Goal: Task Accomplishment & Management: Manage account settings

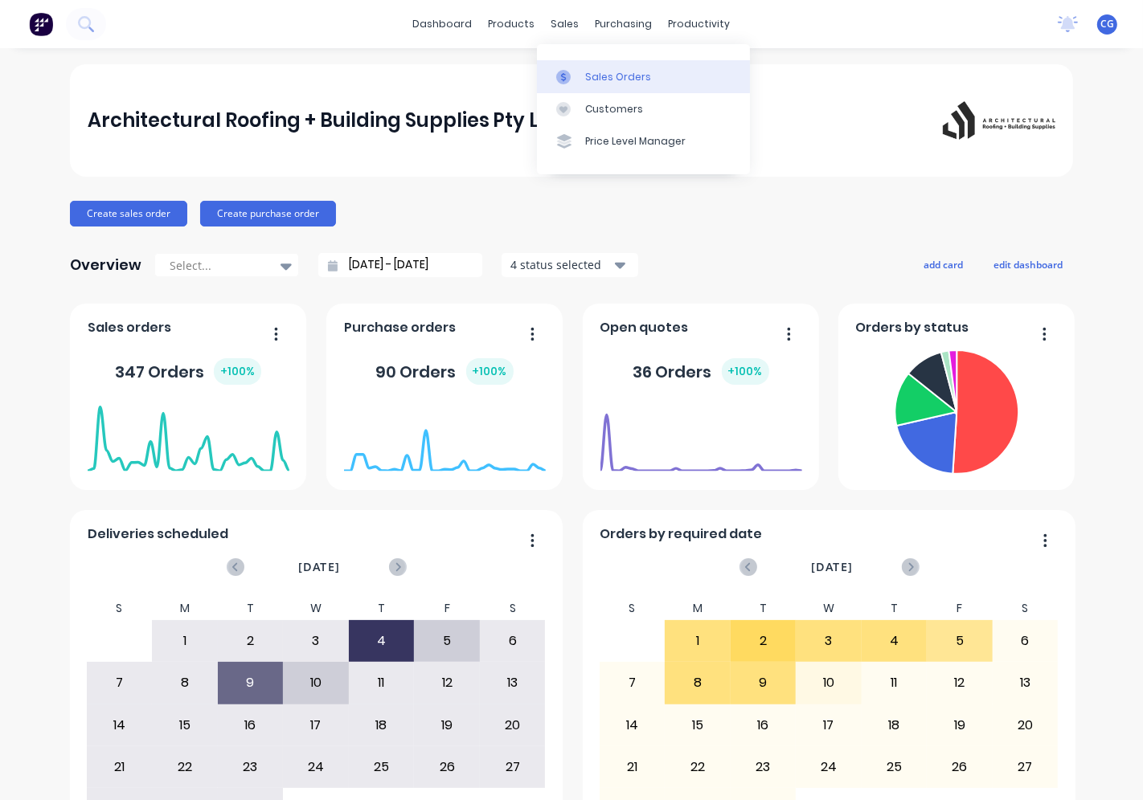
click at [604, 80] on div "Sales Orders" at bounding box center [618, 77] width 66 height 14
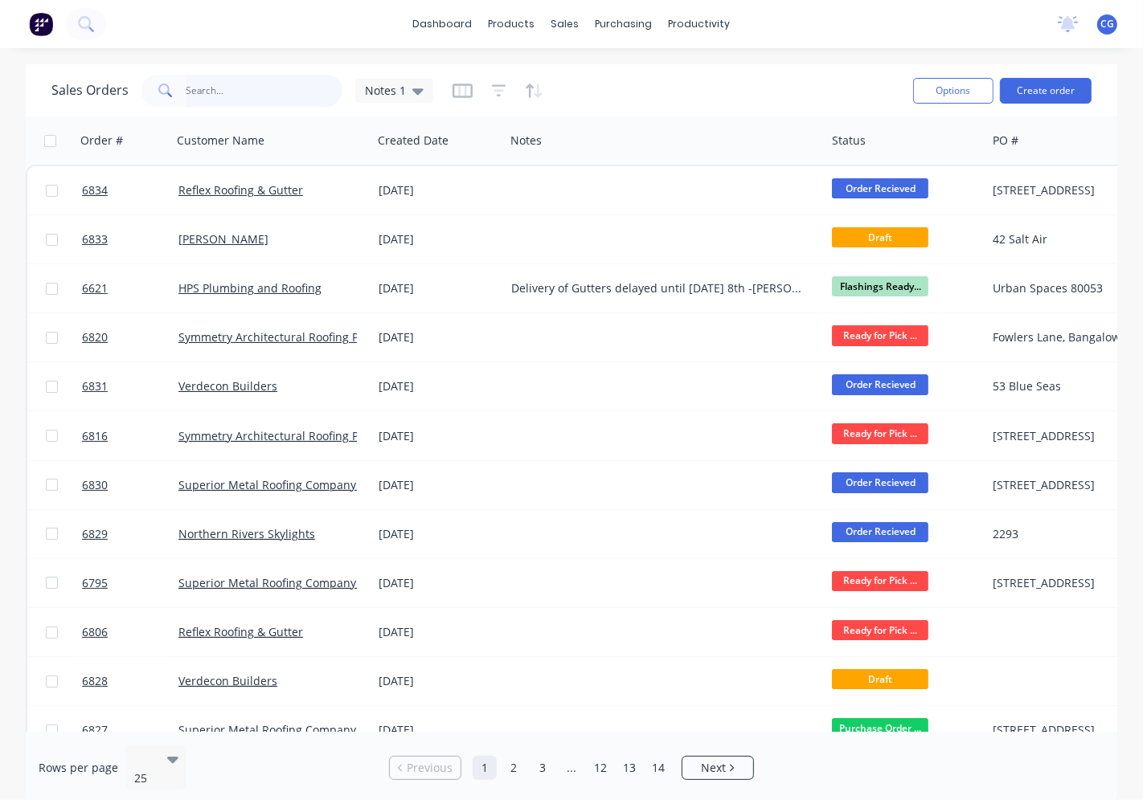
click at [234, 91] on input "text" at bounding box center [264, 91] width 157 height 32
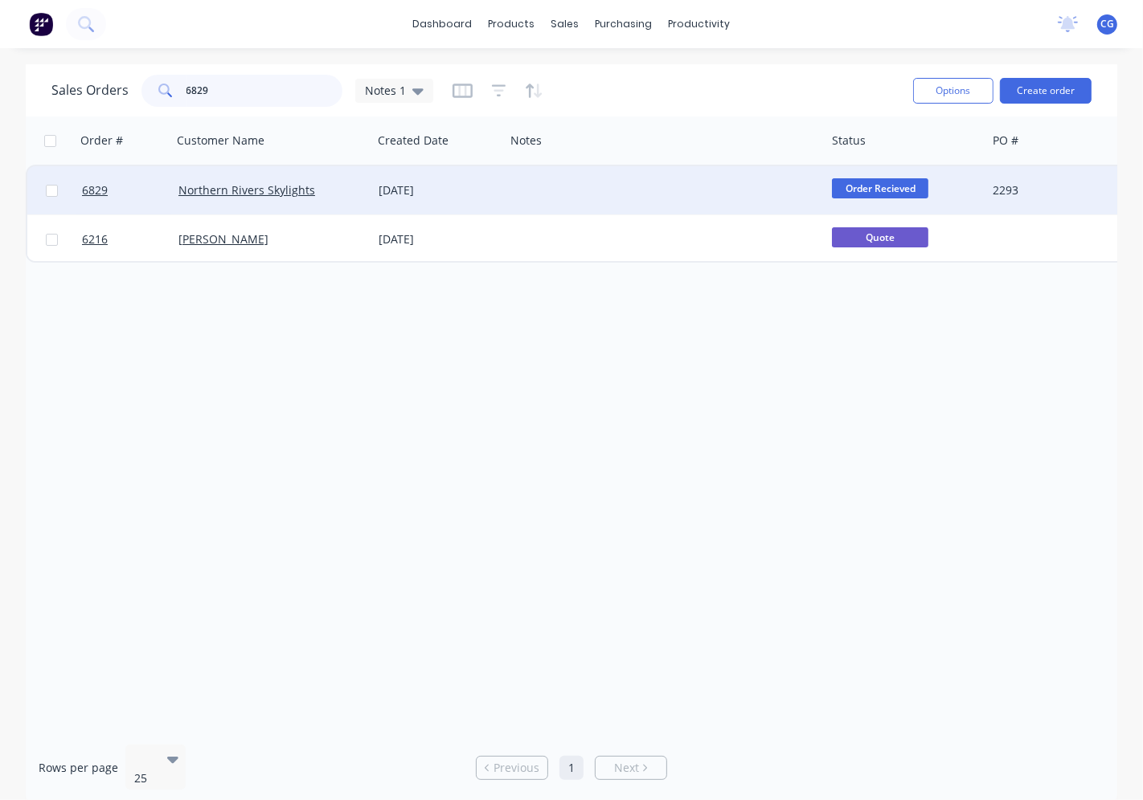
type input "6829"
click at [338, 197] on div "Northern Rivers Skylights" at bounding box center [267, 190] width 178 height 16
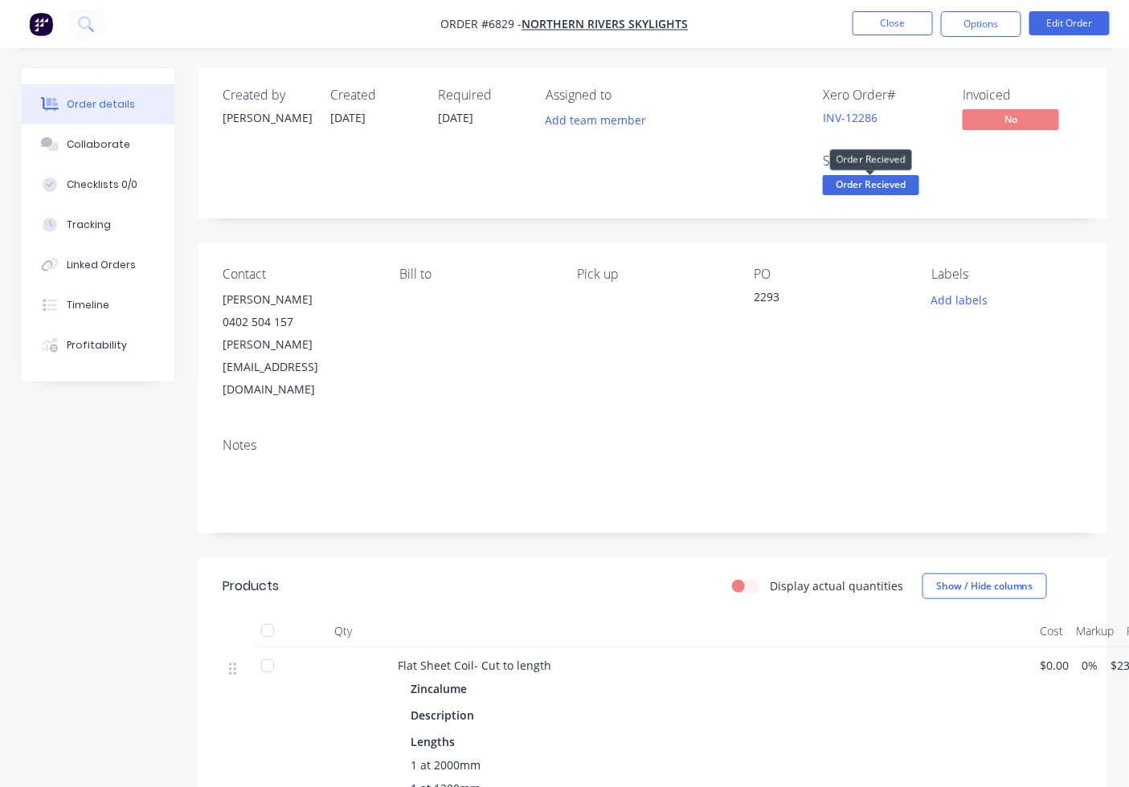
click at [887, 193] on span "Order Recieved" at bounding box center [871, 185] width 96 height 20
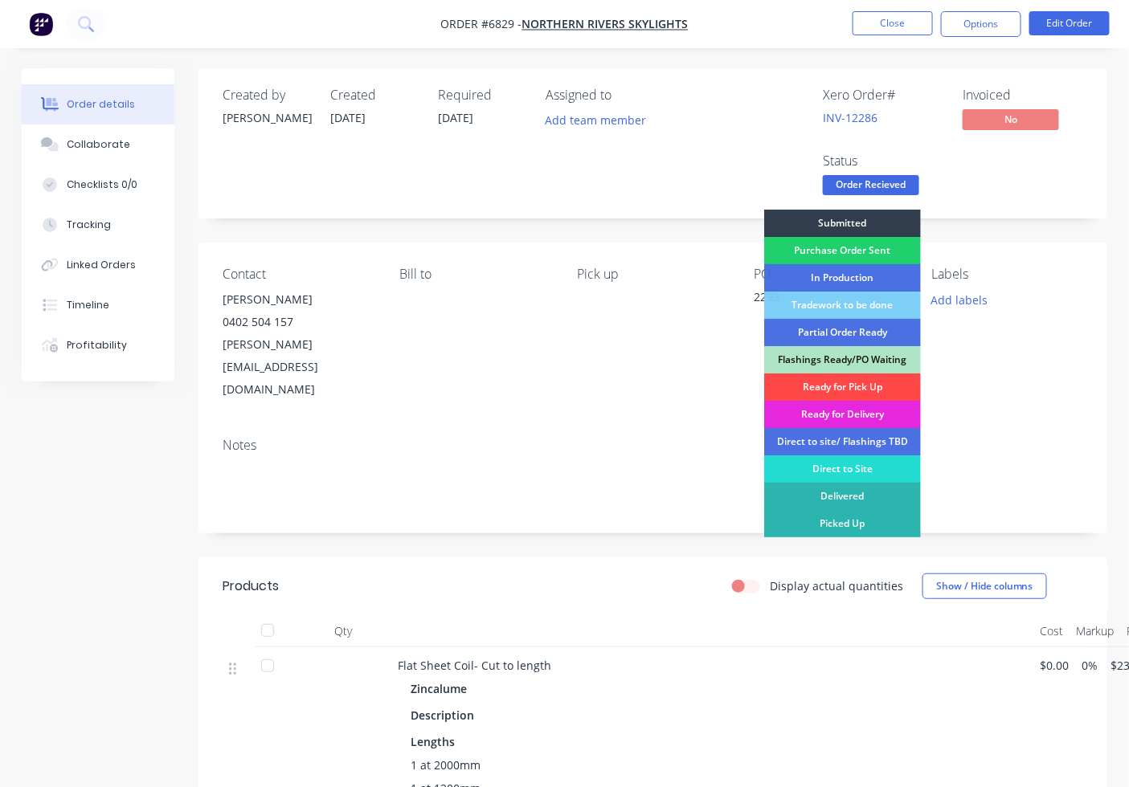
click at [865, 392] on div "Ready for Pick Up" at bounding box center [842, 387] width 157 height 27
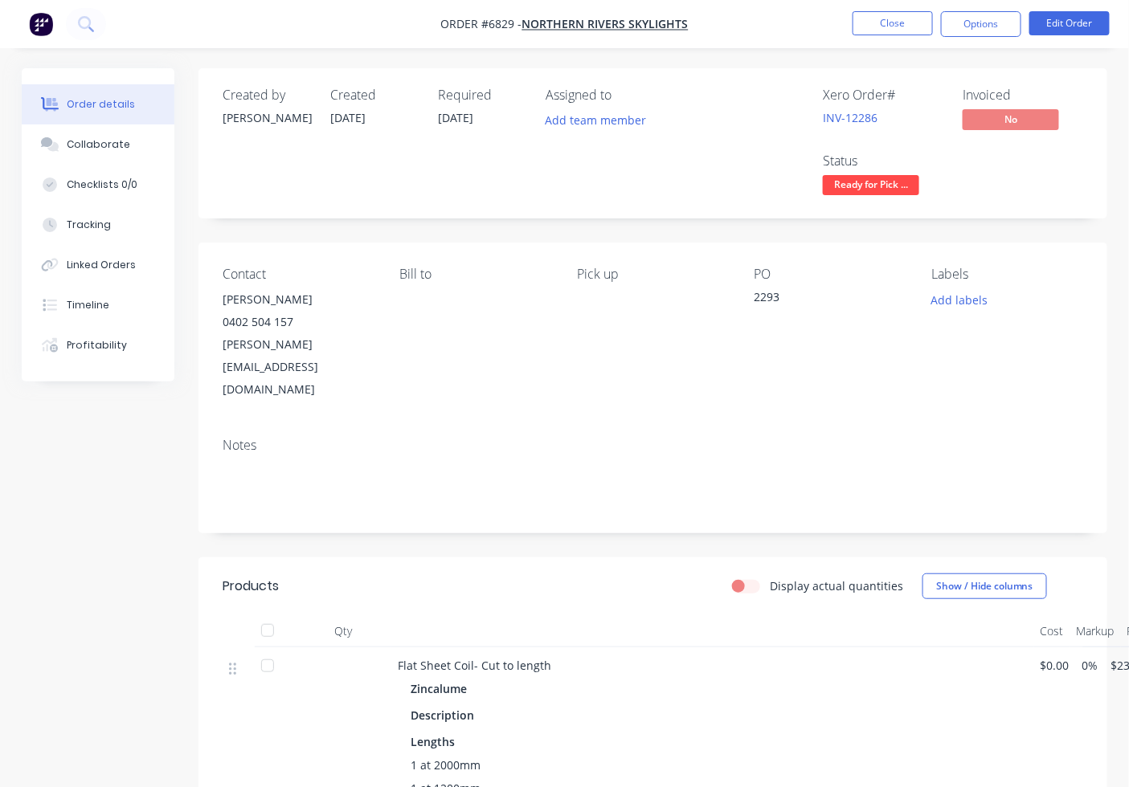
click at [268, 615] on div at bounding box center [268, 631] width 32 height 32
click at [895, 29] on button "Close" at bounding box center [893, 23] width 80 height 24
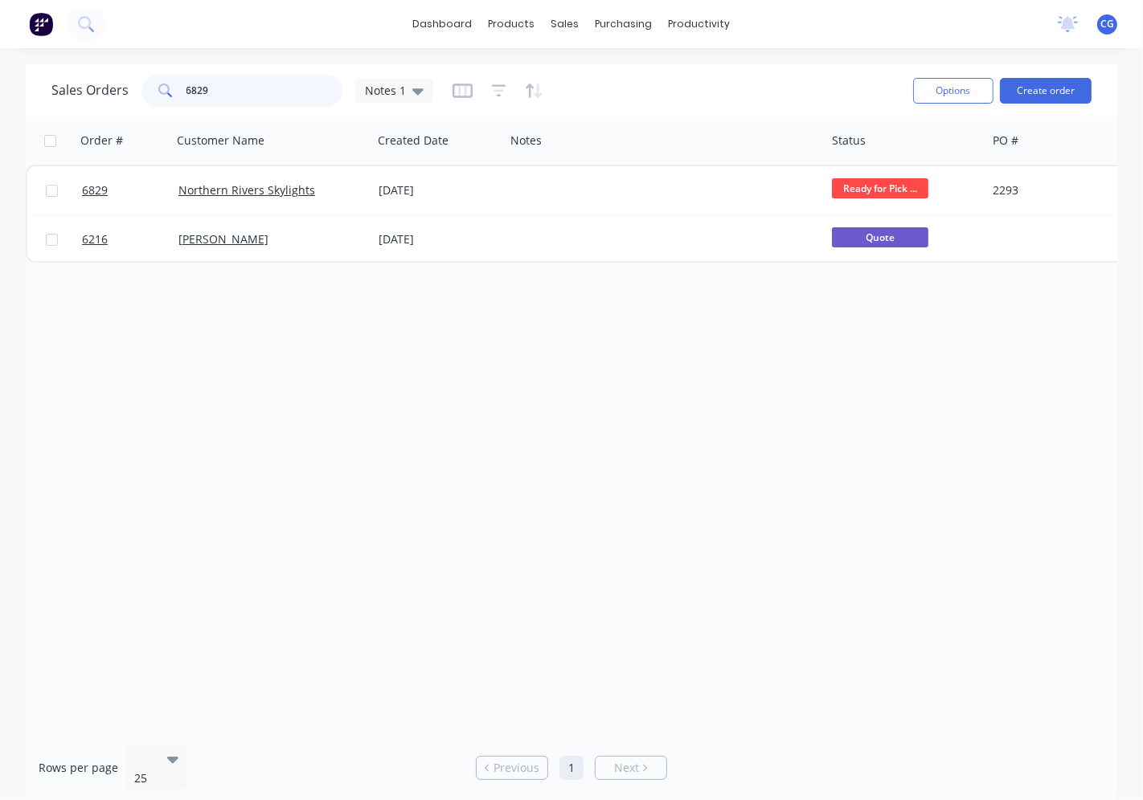
click at [267, 96] on input "6829" at bounding box center [264, 91] width 157 height 32
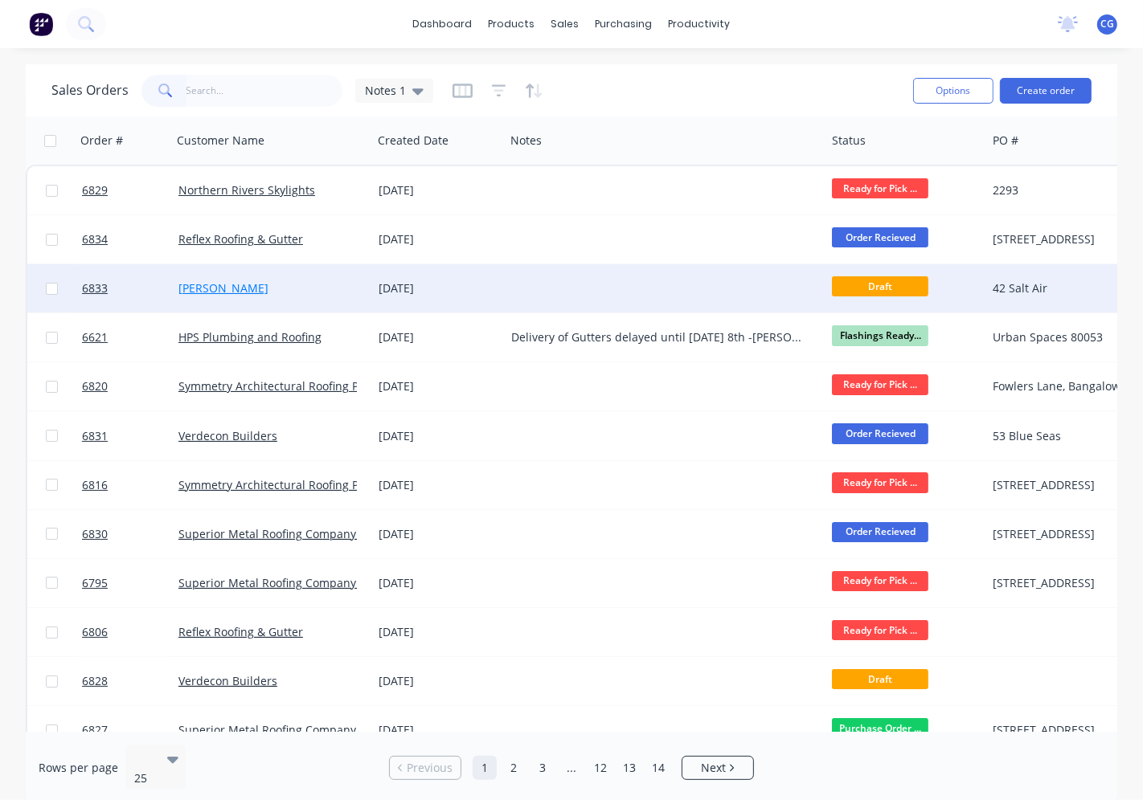
click at [211, 282] on link "[PERSON_NAME]" at bounding box center [223, 287] width 90 height 15
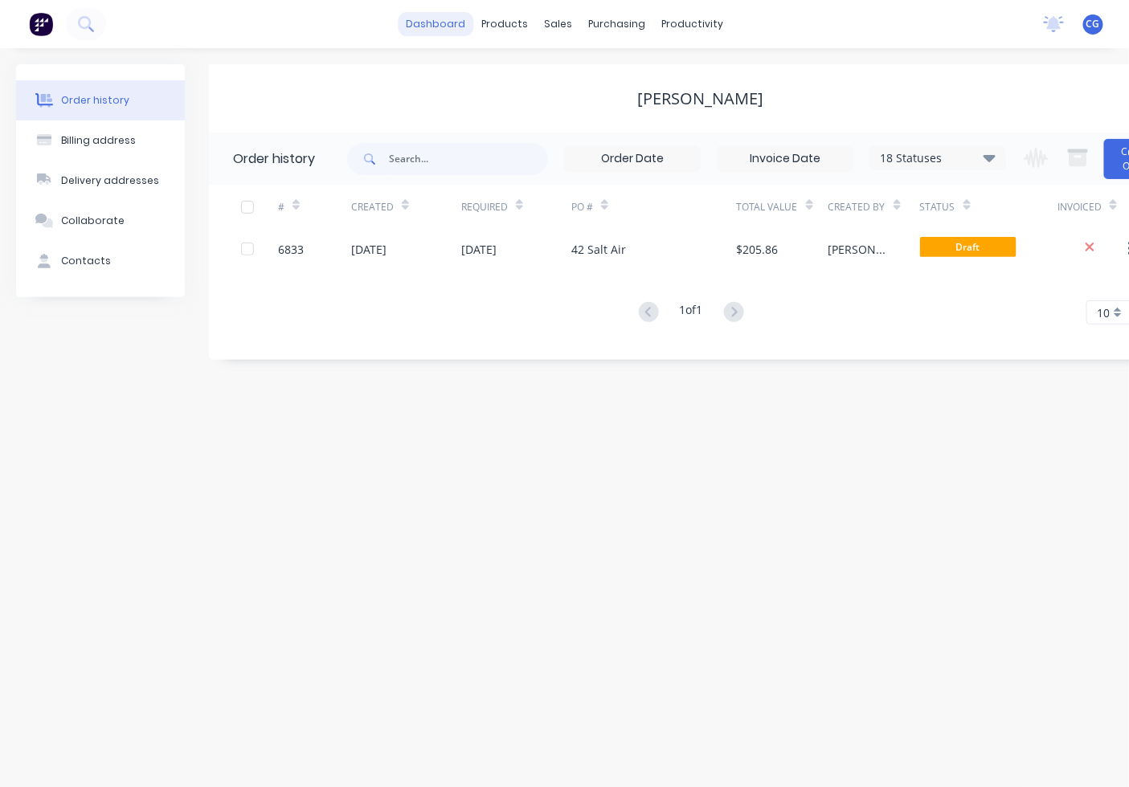
click at [426, 24] on link "dashboard" at bounding box center [436, 24] width 76 height 24
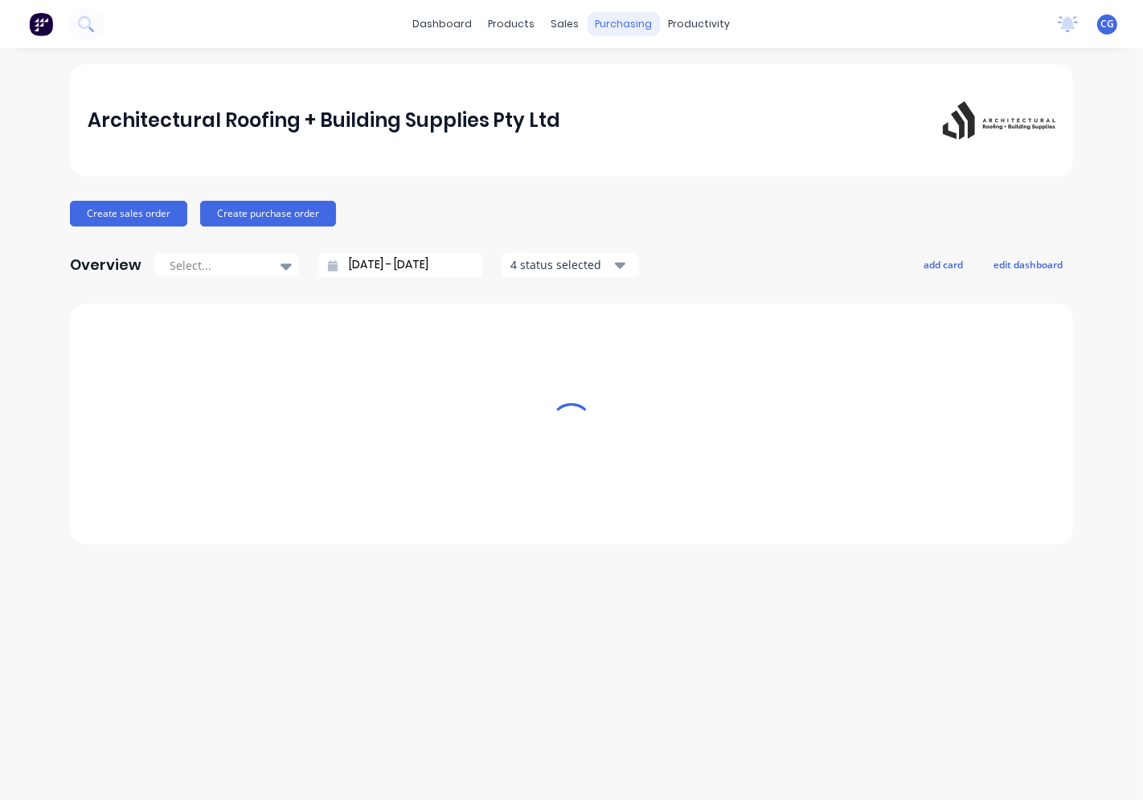
click at [606, 12] on div "purchasing" at bounding box center [623, 24] width 73 height 24
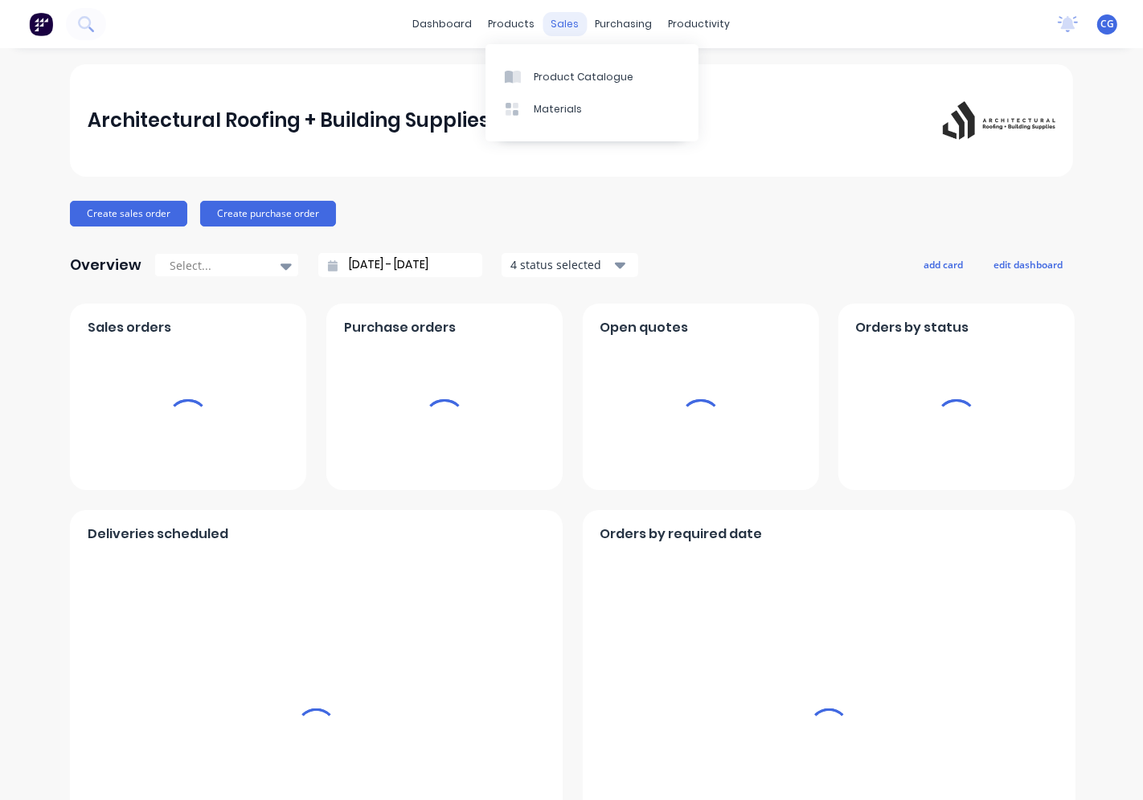
click at [567, 28] on div "sales" at bounding box center [565, 24] width 44 height 24
click at [567, 20] on div "sales" at bounding box center [565, 24] width 44 height 24
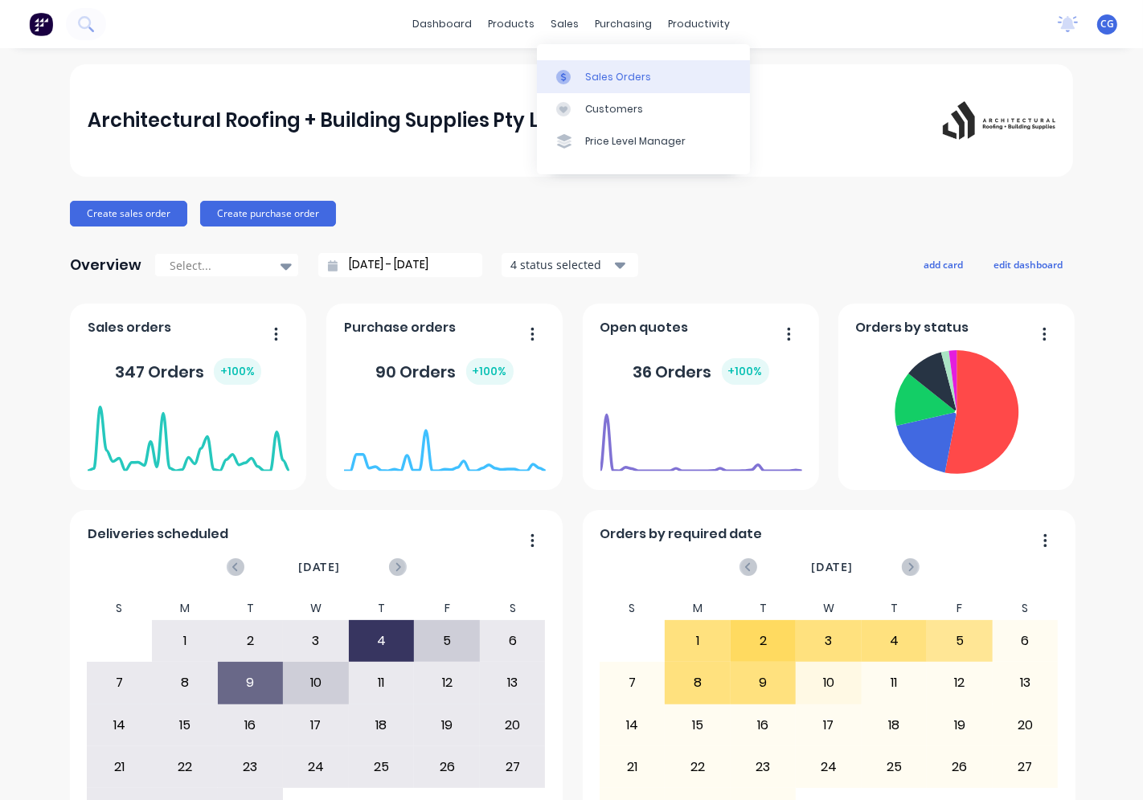
click at [590, 83] on div "Sales Orders" at bounding box center [618, 77] width 66 height 14
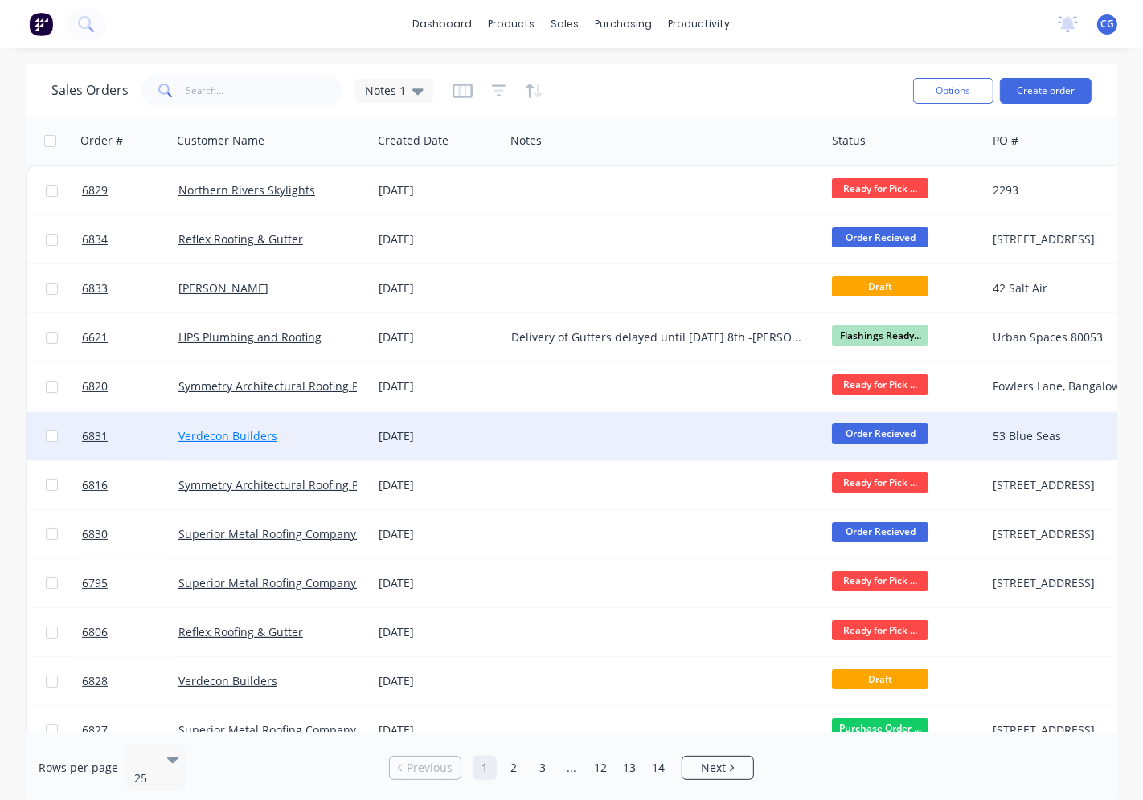
click at [227, 427] on div "Verdecon Builders" at bounding box center [272, 436] width 200 height 48
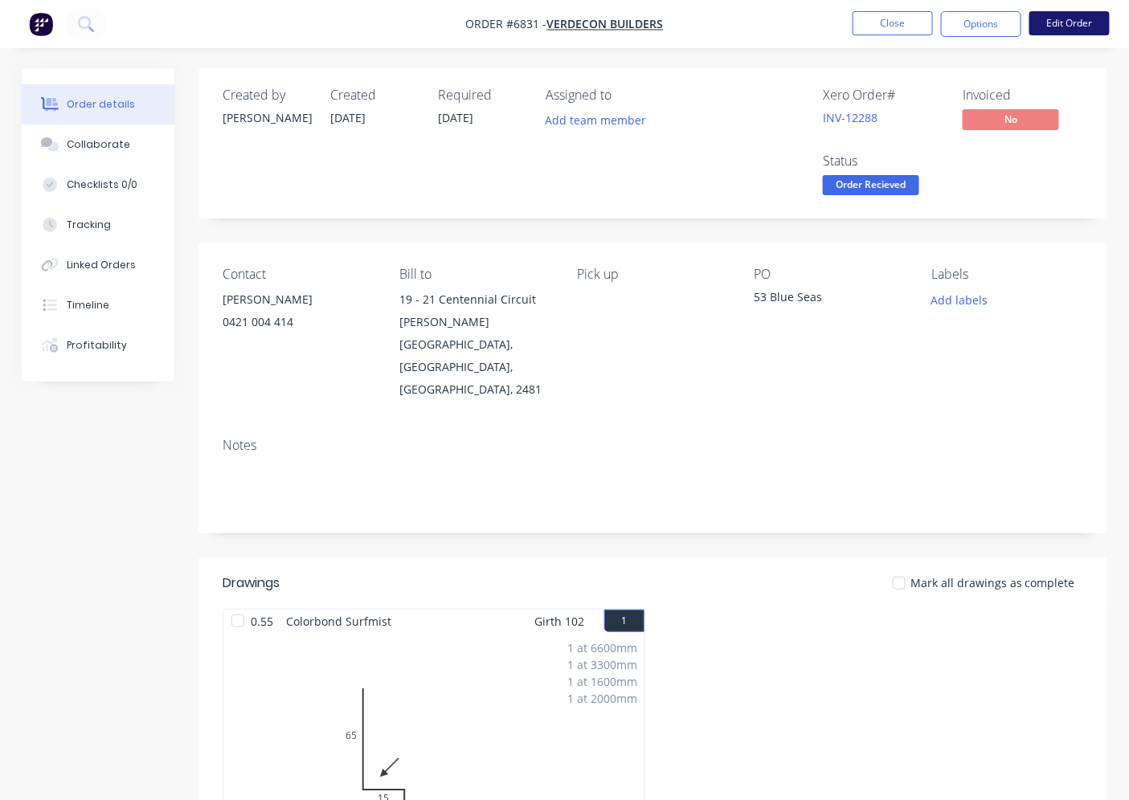
click at [1073, 34] on button "Edit Order" at bounding box center [1069, 23] width 80 height 24
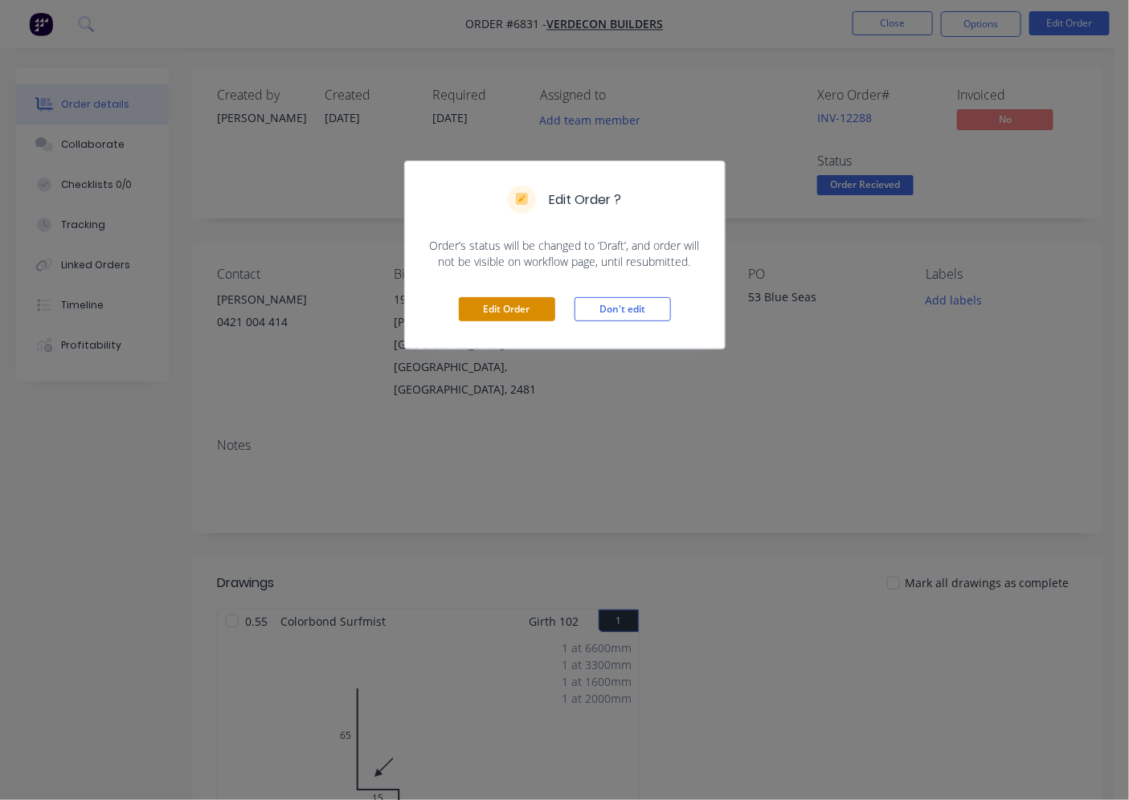
click at [505, 304] on button "Edit Order" at bounding box center [507, 309] width 96 height 24
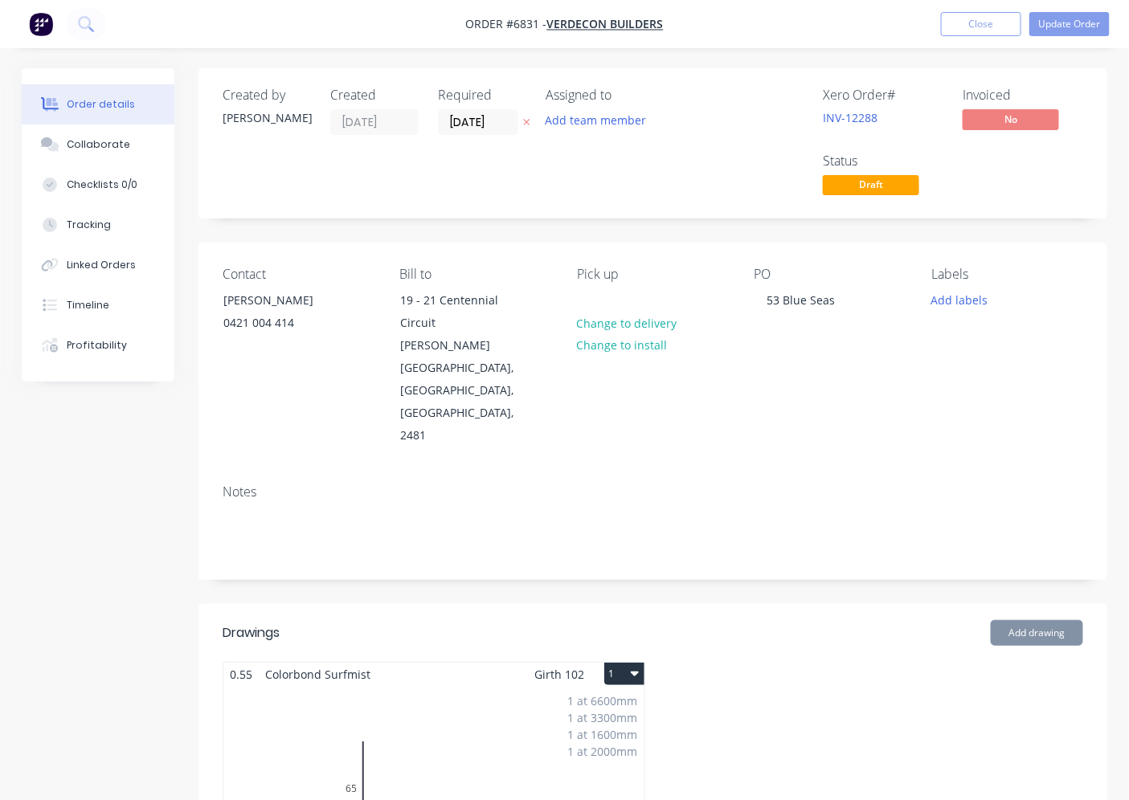
scroll to position [446, 0]
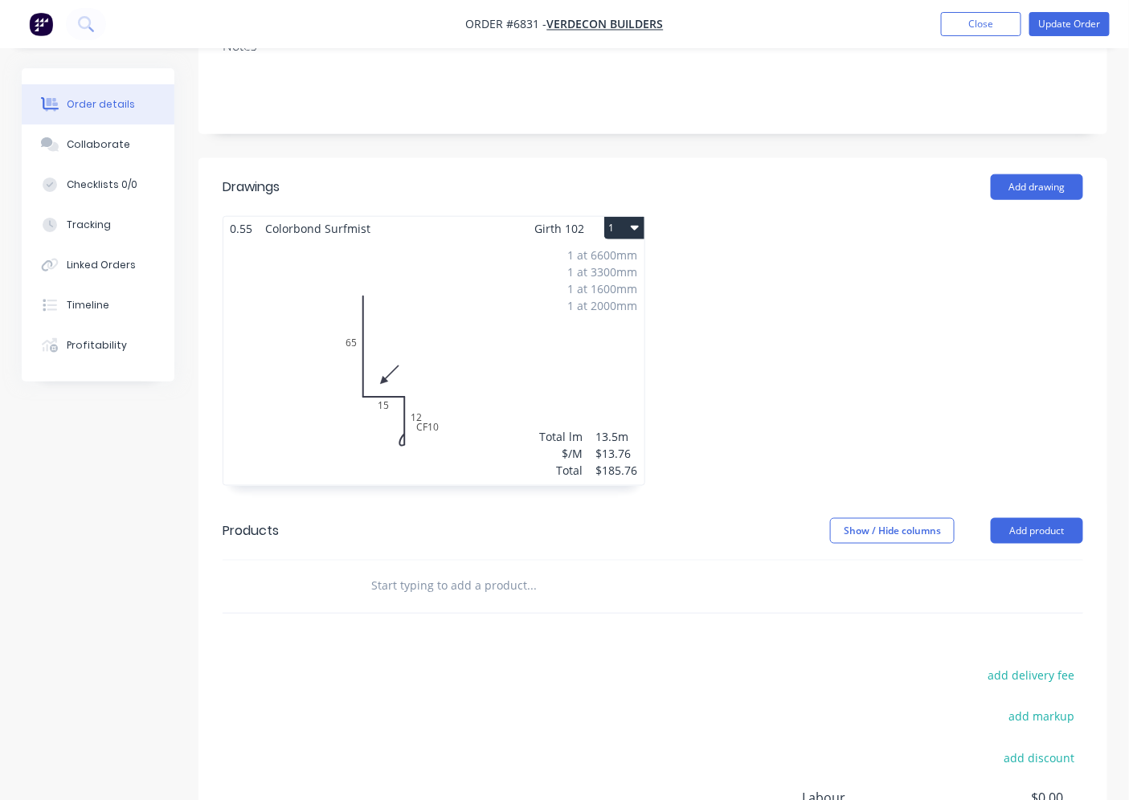
click at [475, 321] on div "1 at 6600mm 1 at 3300mm 1 at 1600mm 1 at 2000mm Total lm $/M Total 13.5m $13.76…" at bounding box center [433, 362] width 421 height 245
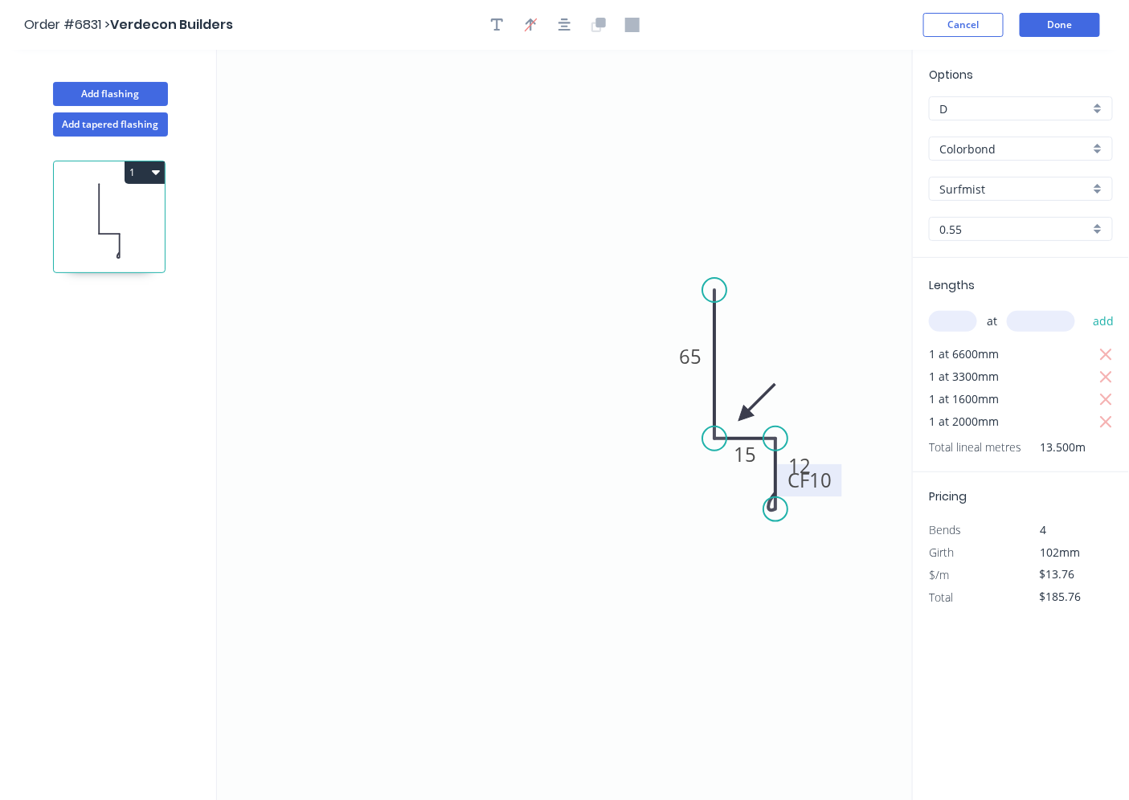
click at [828, 488] on tspan "10" at bounding box center [820, 481] width 22 height 27
type input "$10.07"
type input "$135.95"
click at [1063, 33] on button "Done" at bounding box center [1060, 25] width 80 height 24
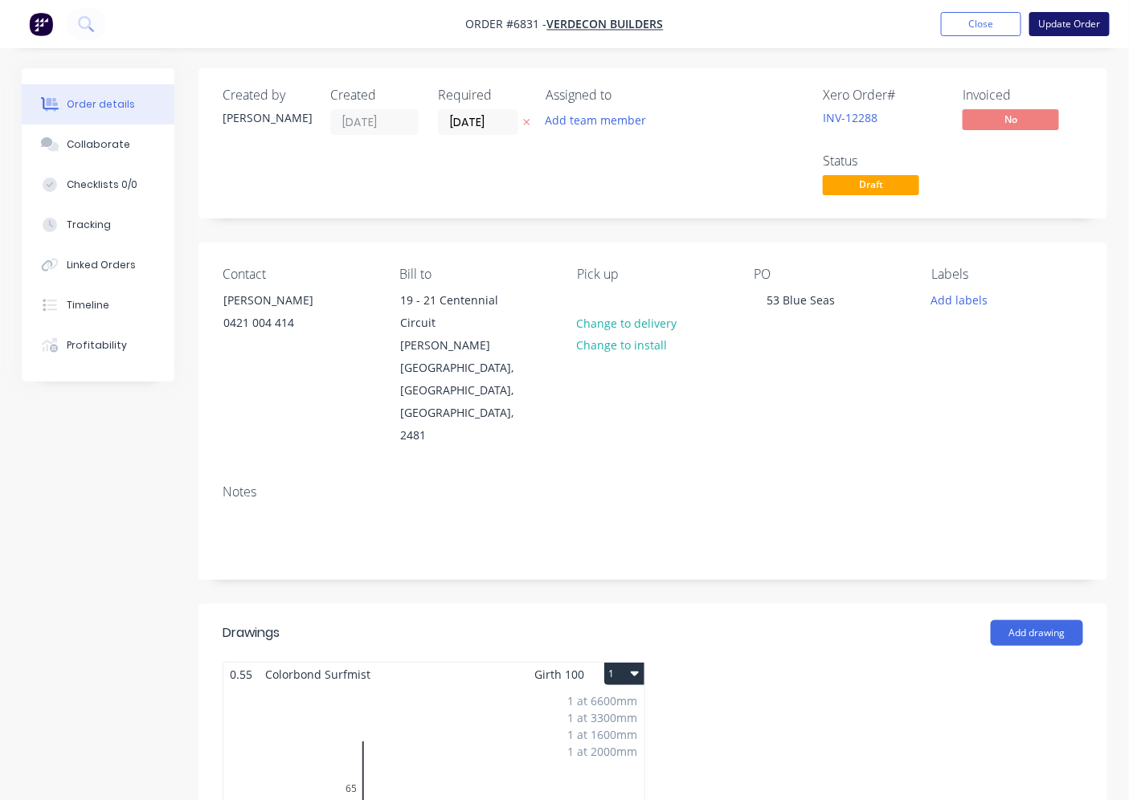
click at [1064, 25] on button "Update Order" at bounding box center [1069, 24] width 80 height 24
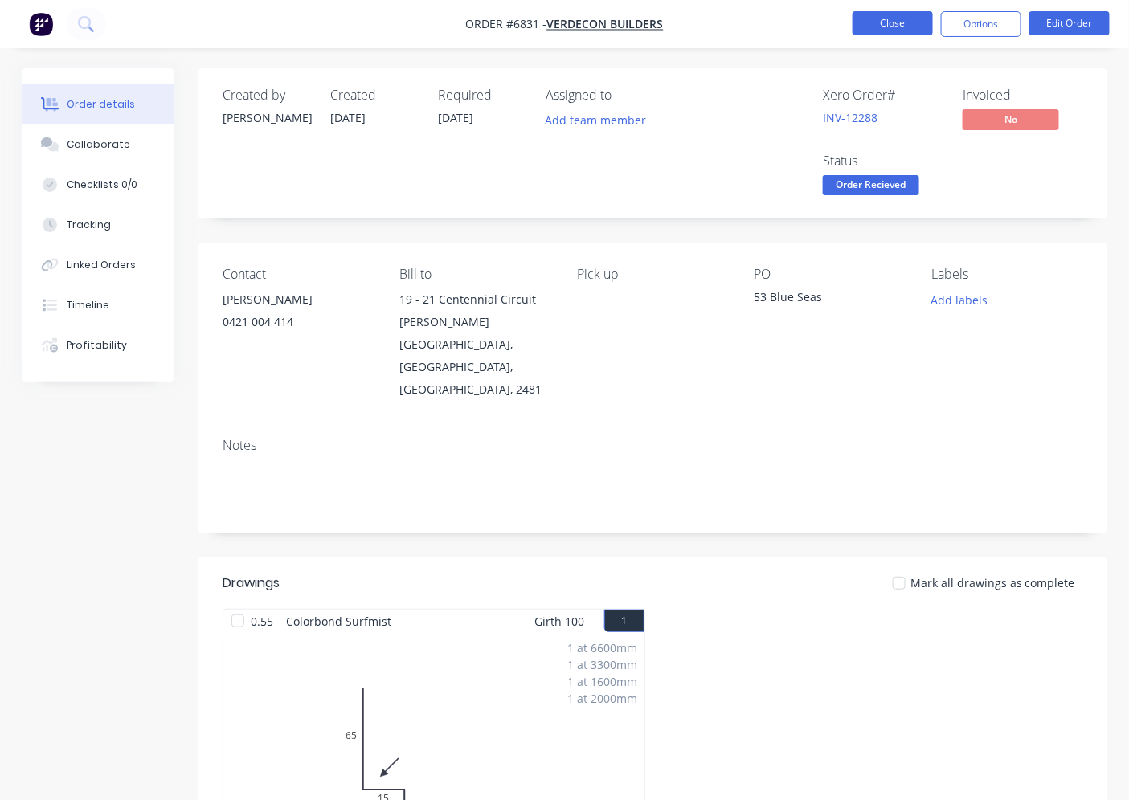
click at [900, 27] on button "Close" at bounding box center [893, 23] width 80 height 24
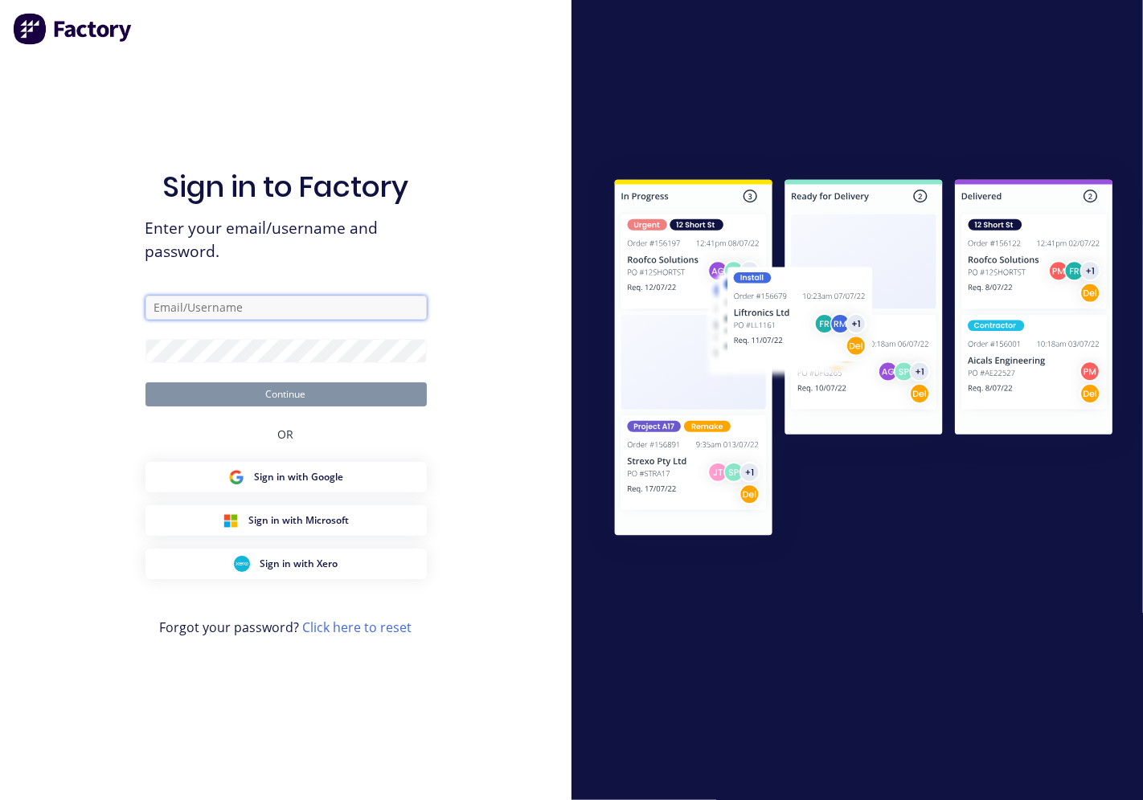
type input "[PERSON_NAME][EMAIL_ADDRESS][DOMAIN_NAME]"
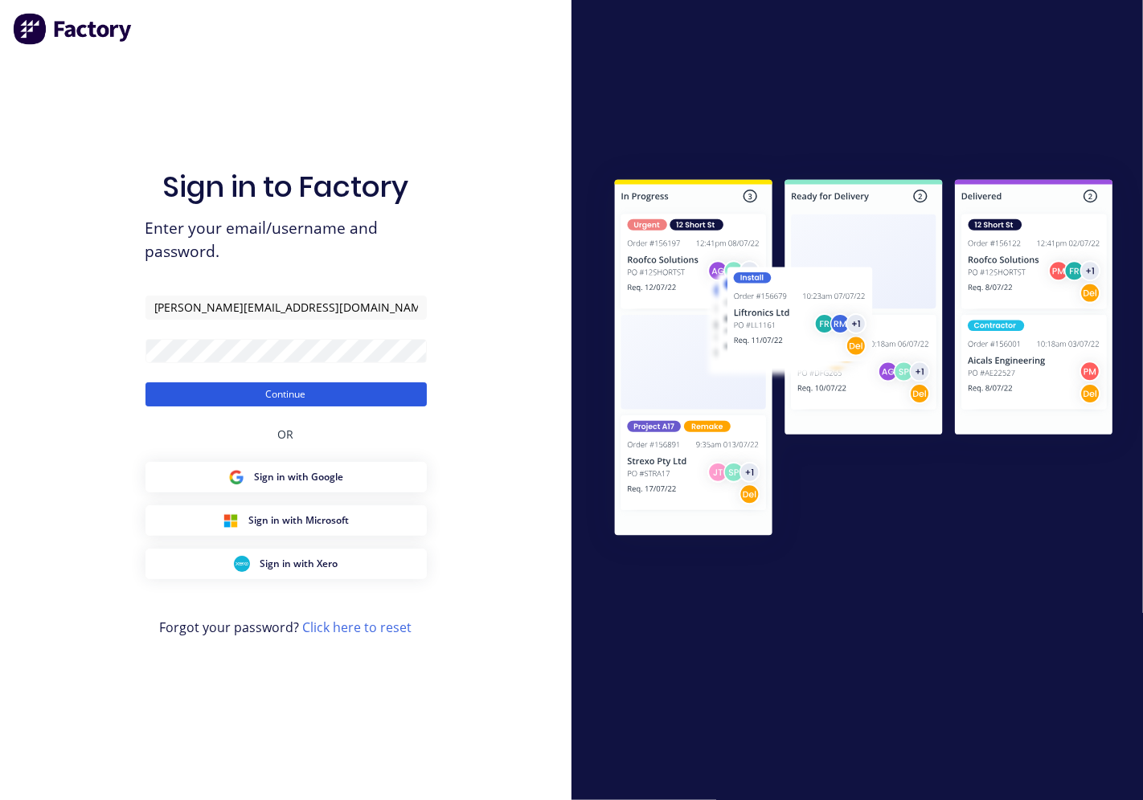
click at [287, 395] on button "Continue" at bounding box center [285, 394] width 281 height 24
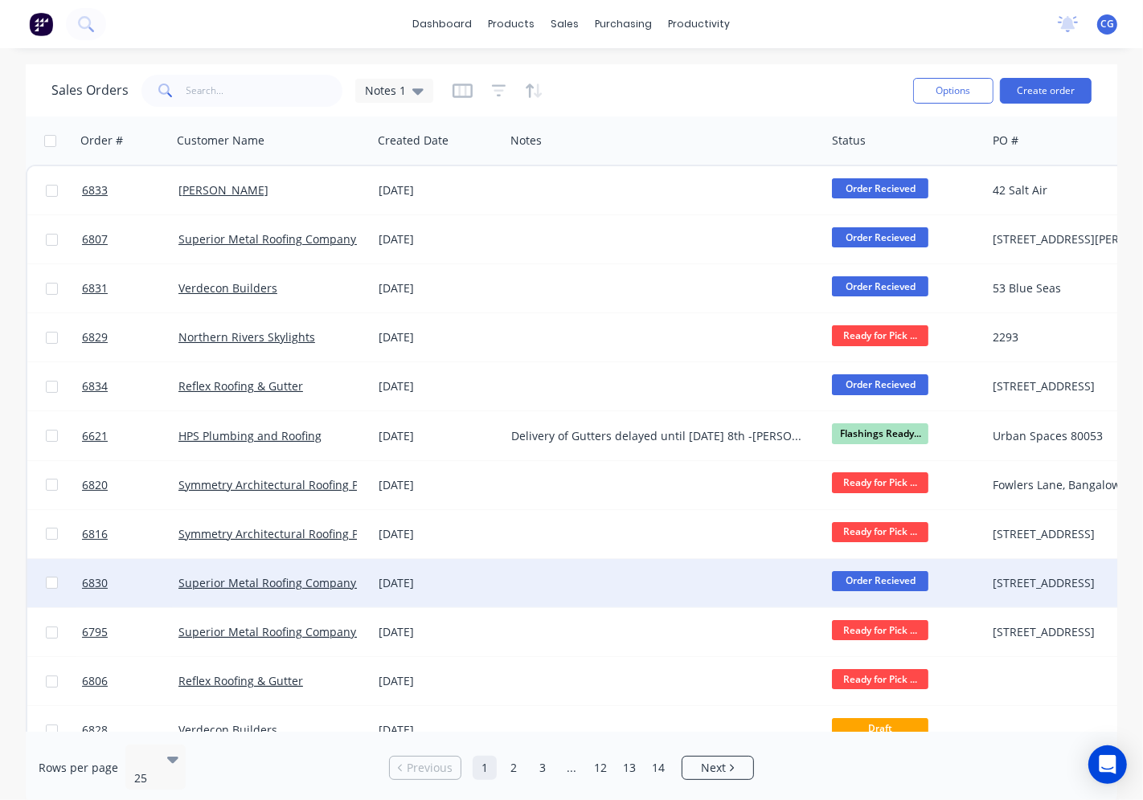
click at [512, 588] on div at bounding box center [665, 583] width 321 height 48
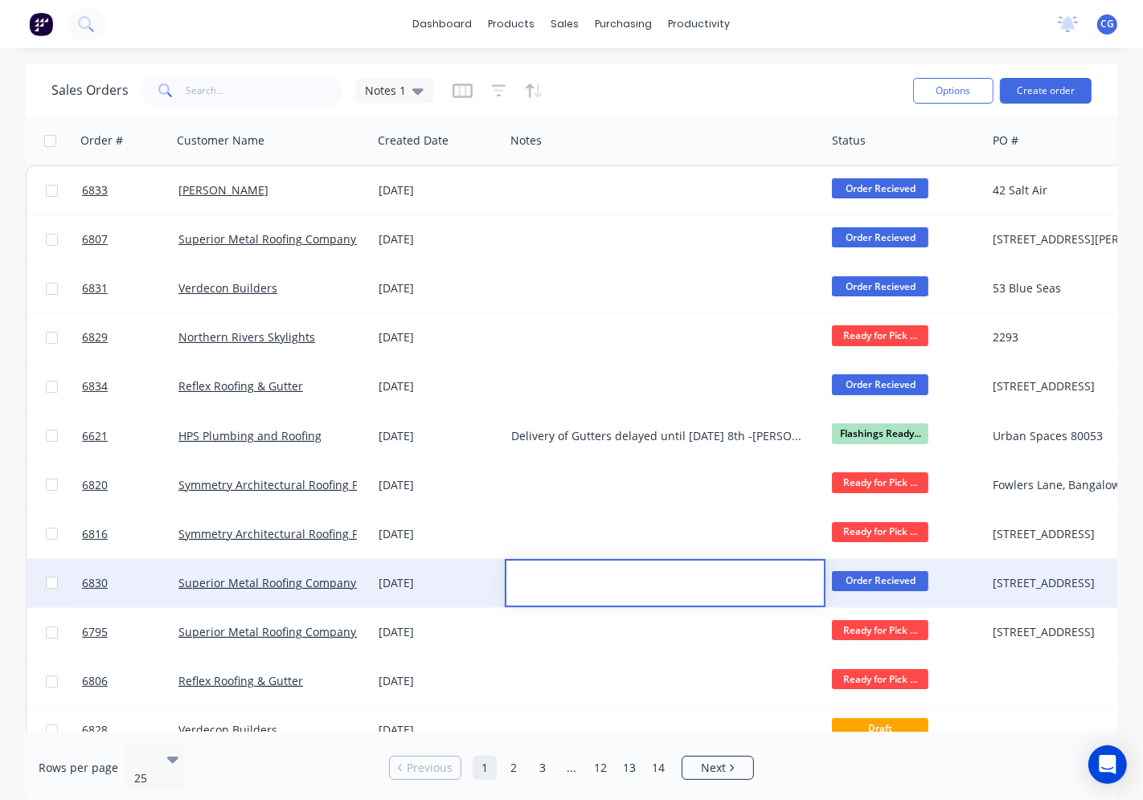
click at [399, 583] on div "[DATE]" at bounding box center [438, 583] width 120 height 16
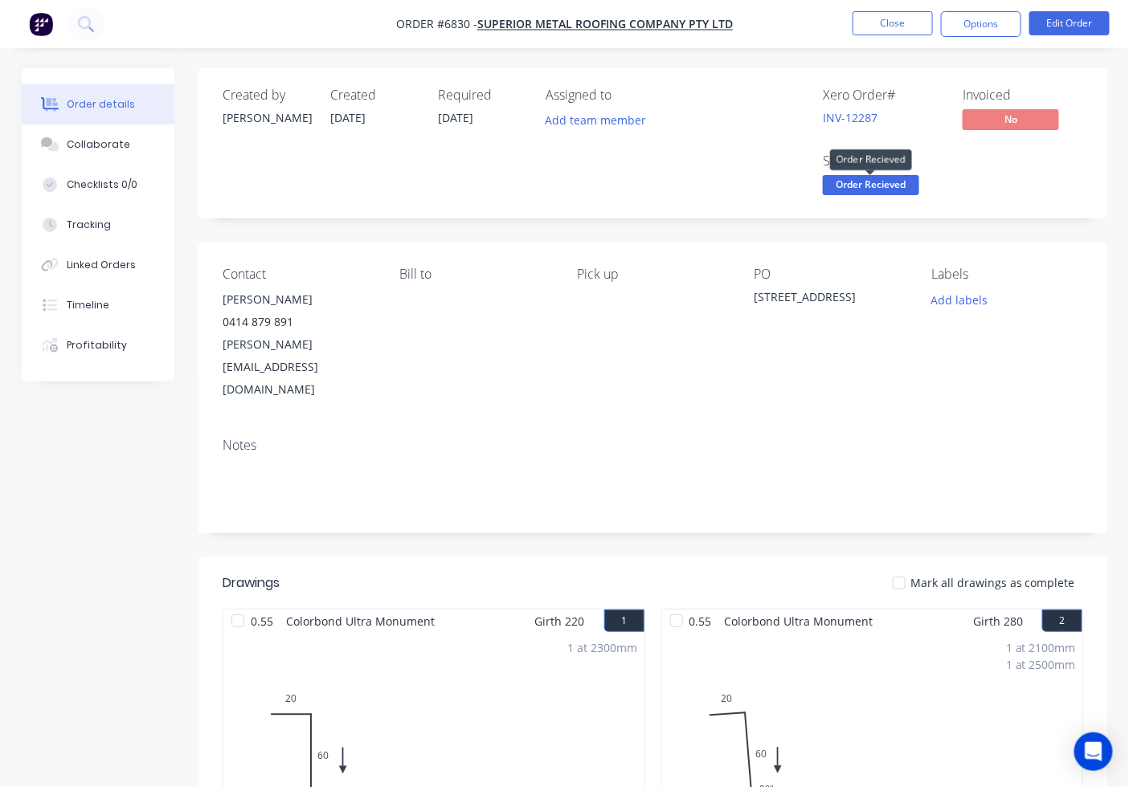
click at [879, 180] on span "Order Recieved" at bounding box center [871, 185] width 96 height 20
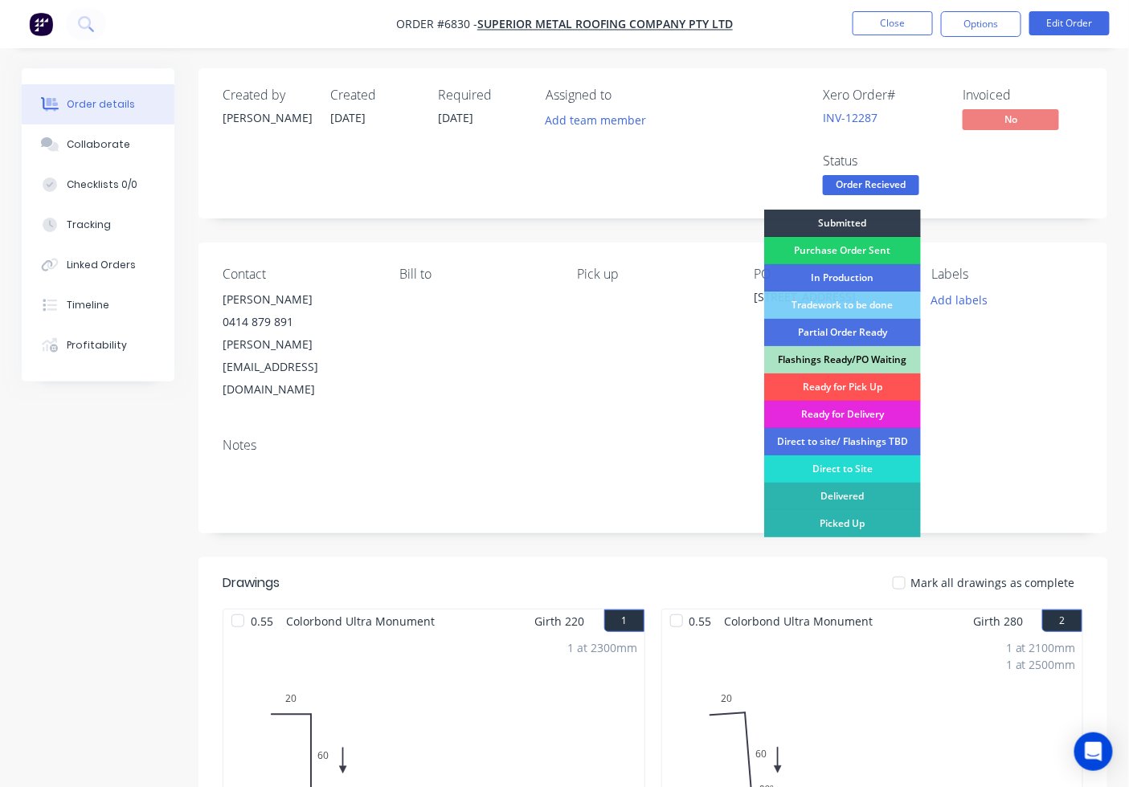
click at [864, 365] on div "Flashings Ready/PO Waiting" at bounding box center [842, 359] width 157 height 27
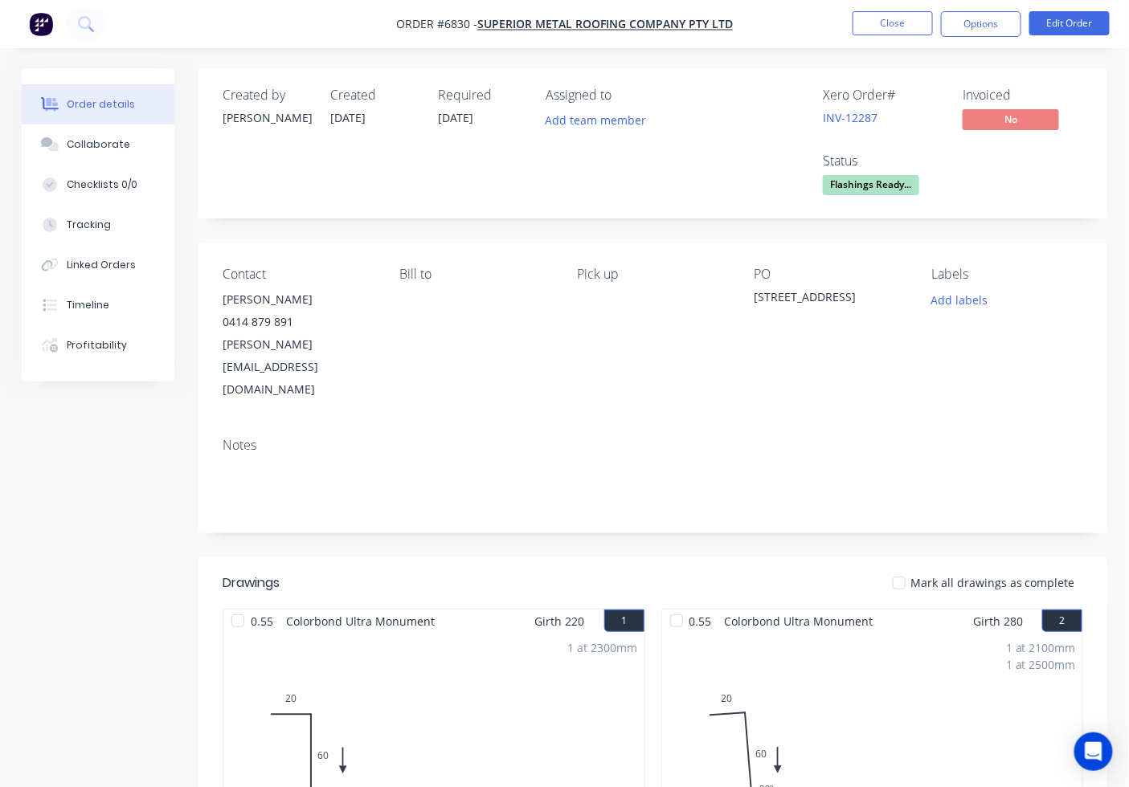
click at [905, 567] on div at bounding box center [899, 583] width 32 height 32
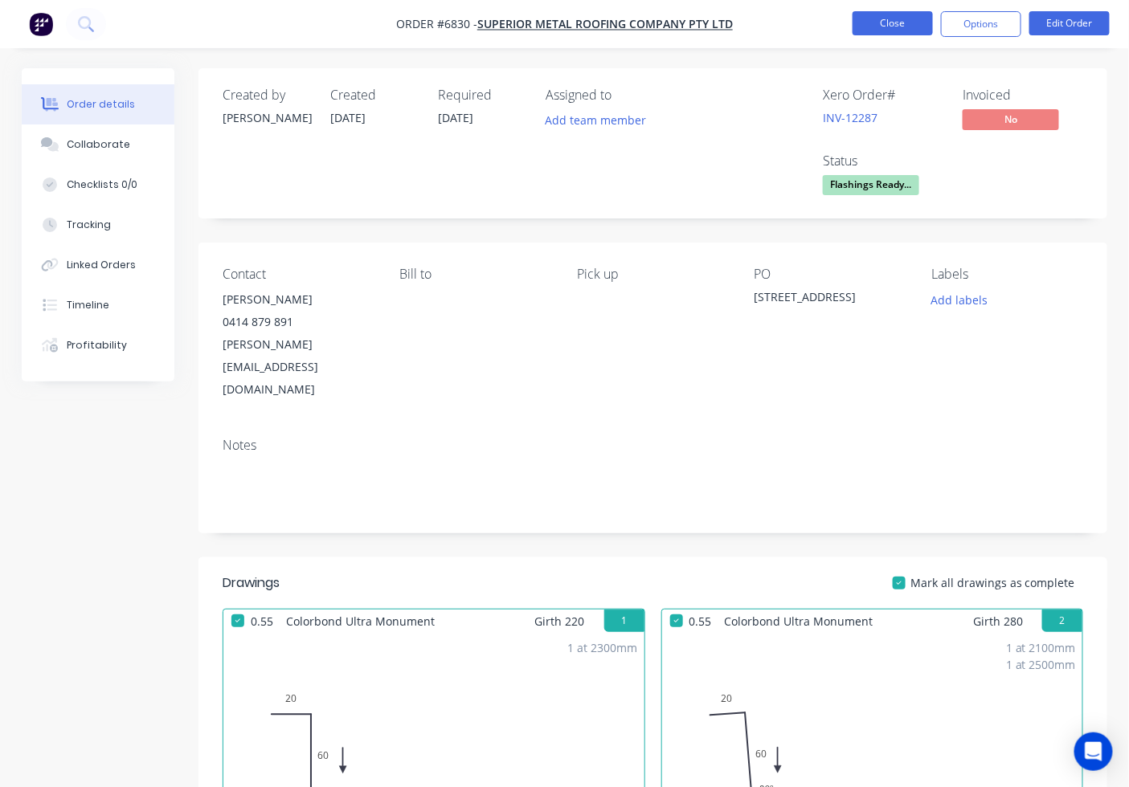
click at [892, 24] on button "Close" at bounding box center [893, 23] width 80 height 24
